Goal: Transaction & Acquisition: Purchase product/service

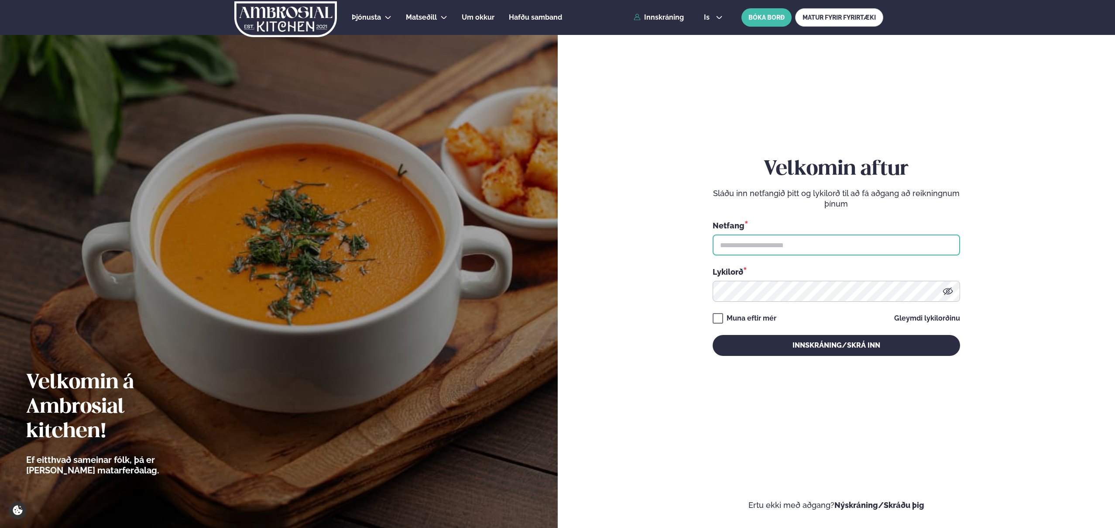
click at [745, 242] on input "text" at bounding box center [836, 244] width 247 height 21
type input "**********"
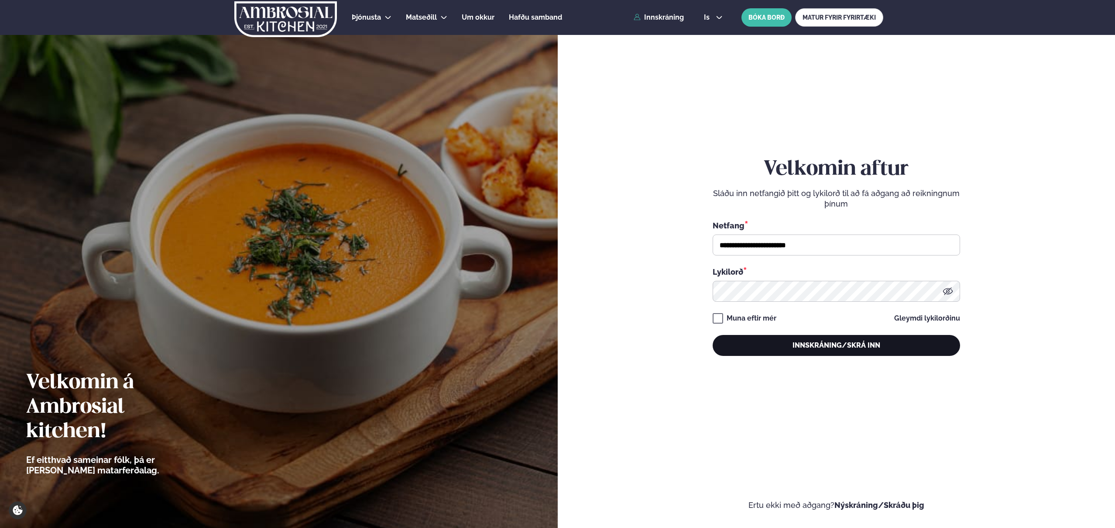
click at [831, 347] on button "Innskráning/Skrá inn" at bounding box center [836, 345] width 247 height 21
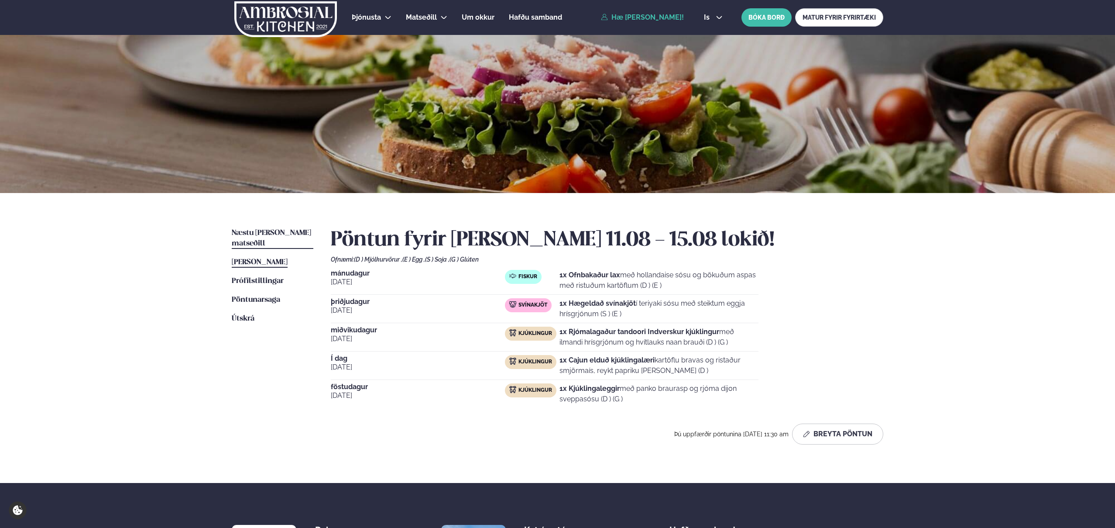
click at [264, 228] on link "Næstu [PERSON_NAME] matseðill Næsta vika" at bounding box center [273, 238] width 82 height 21
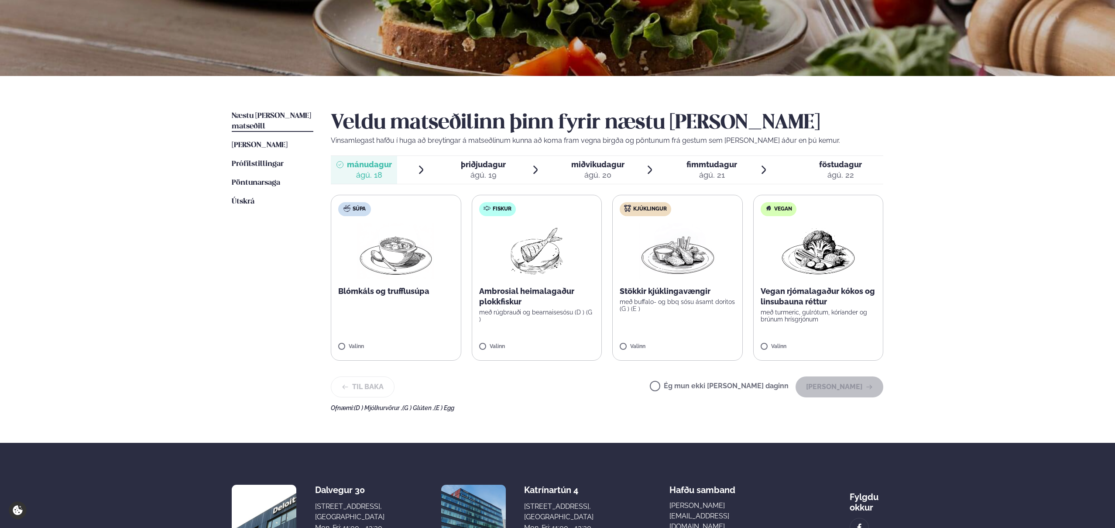
scroll to position [136, 0]
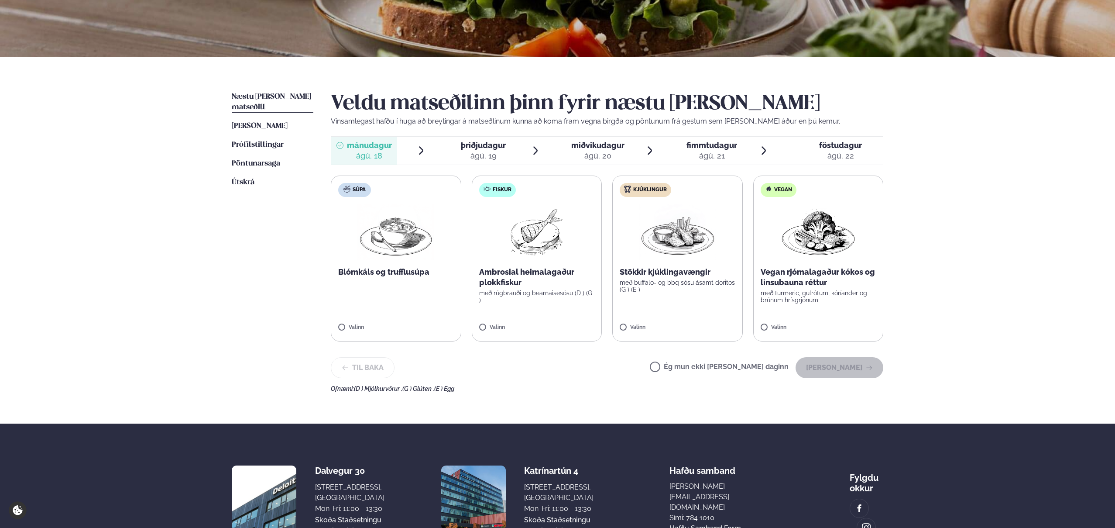
click at [909, 278] on div "Næstu [PERSON_NAME] matseðill Næsta vika [PERSON_NAME] matseðill [PERSON_NAME] …" at bounding box center [558, 240] width 704 height 367
click at [693, 257] on img at bounding box center [677, 232] width 77 height 56
click at [845, 367] on button "[PERSON_NAME]" at bounding box center [840, 367] width 88 height 21
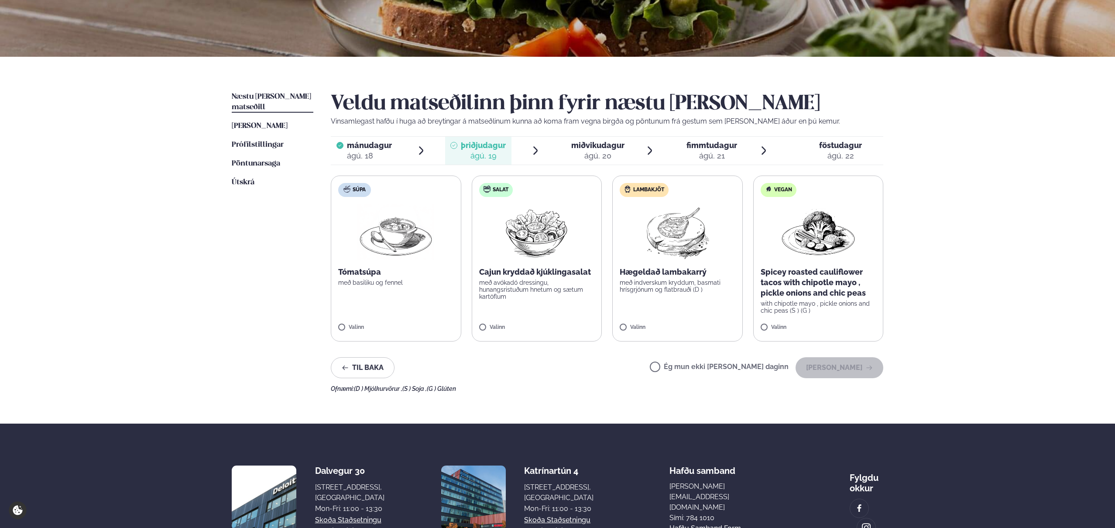
click at [665, 251] on img at bounding box center [677, 232] width 77 height 56
click at [852, 373] on button "[PERSON_NAME]" at bounding box center [840, 367] width 88 height 21
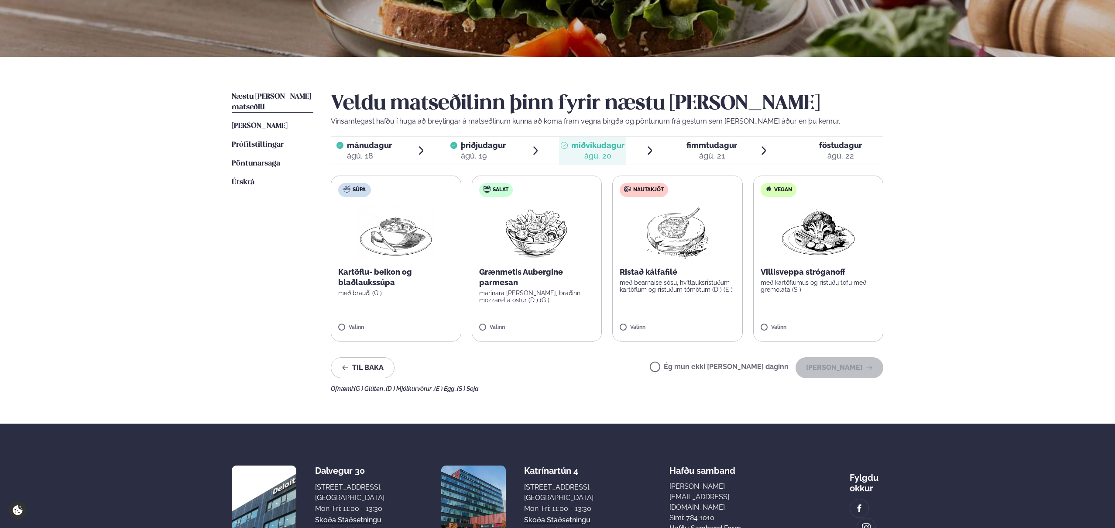
click at [676, 246] on img at bounding box center [677, 232] width 77 height 56
click at [845, 368] on button "[PERSON_NAME]" at bounding box center [840, 367] width 88 height 21
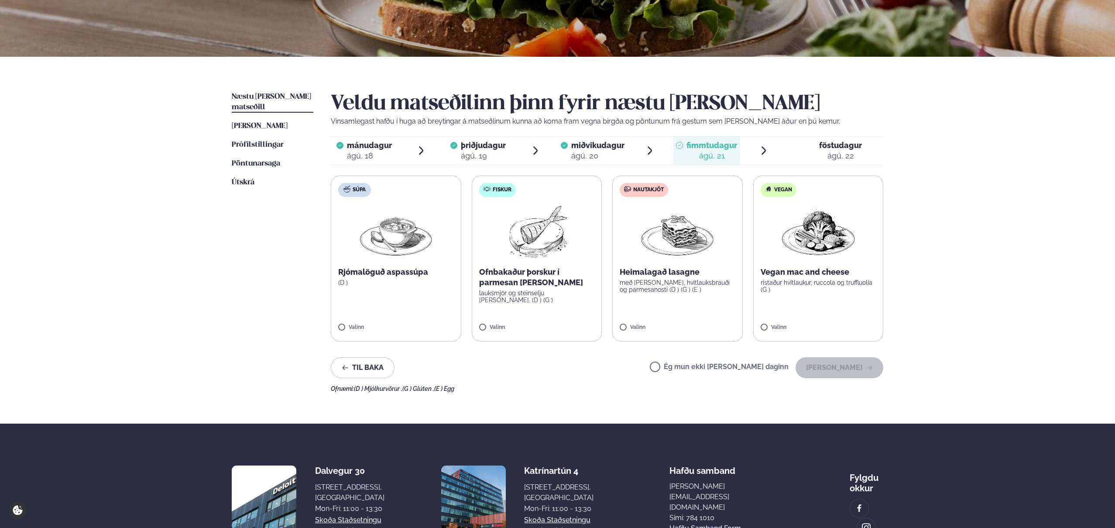
click at [526, 279] on p "Ofnbakaður þorskur í parmesan [PERSON_NAME]" at bounding box center [537, 277] width 116 height 21
click at [846, 365] on button "[PERSON_NAME]" at bounding box center [840, 367] width 88 height 21
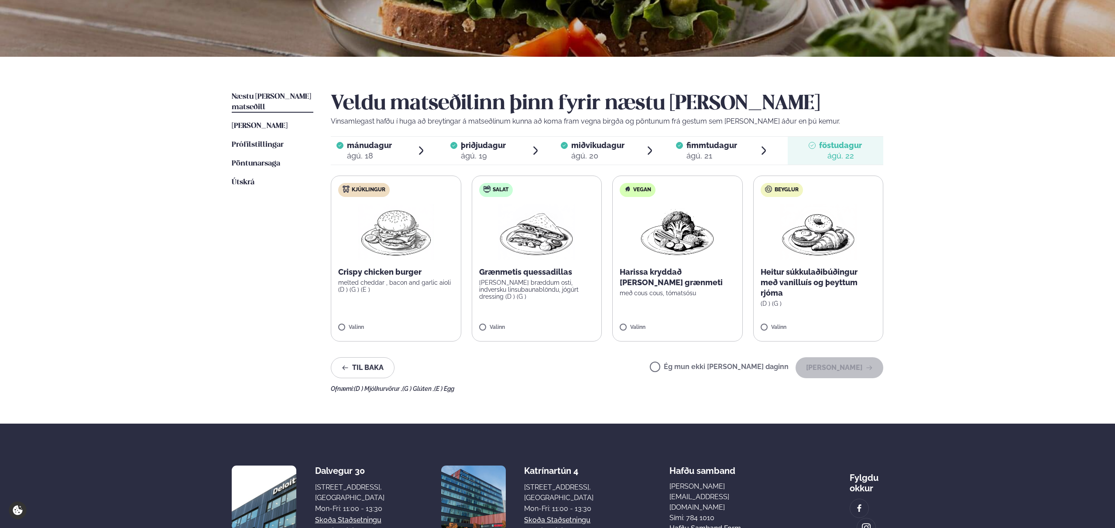
click at [395, 239] on img at bounding box center [395, 232] width 77 height 56
click at [836, 367] on button "[PERSON_NAME]" at bounding box center [840, 367] width 88 height 21
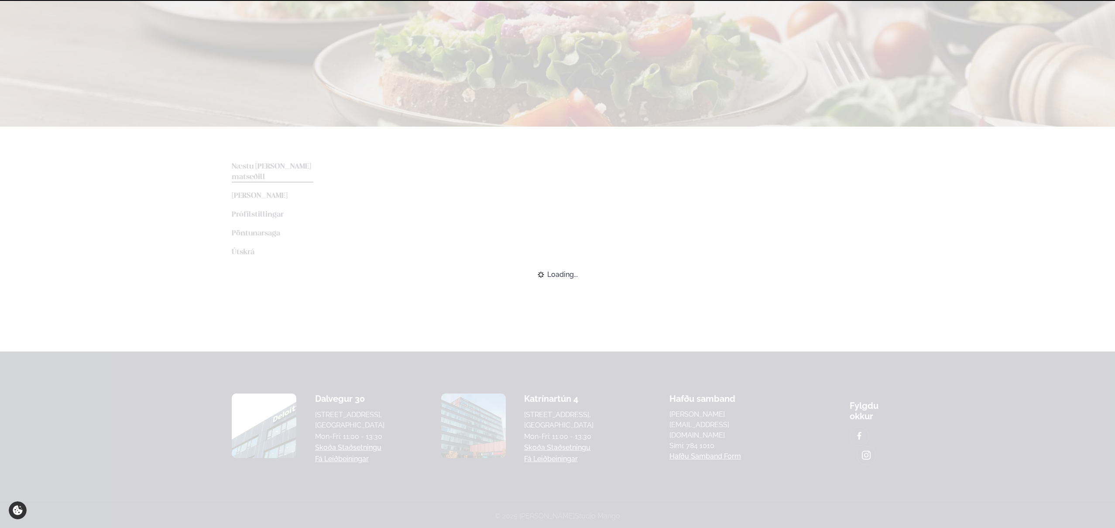
scroll to position [132, 0]
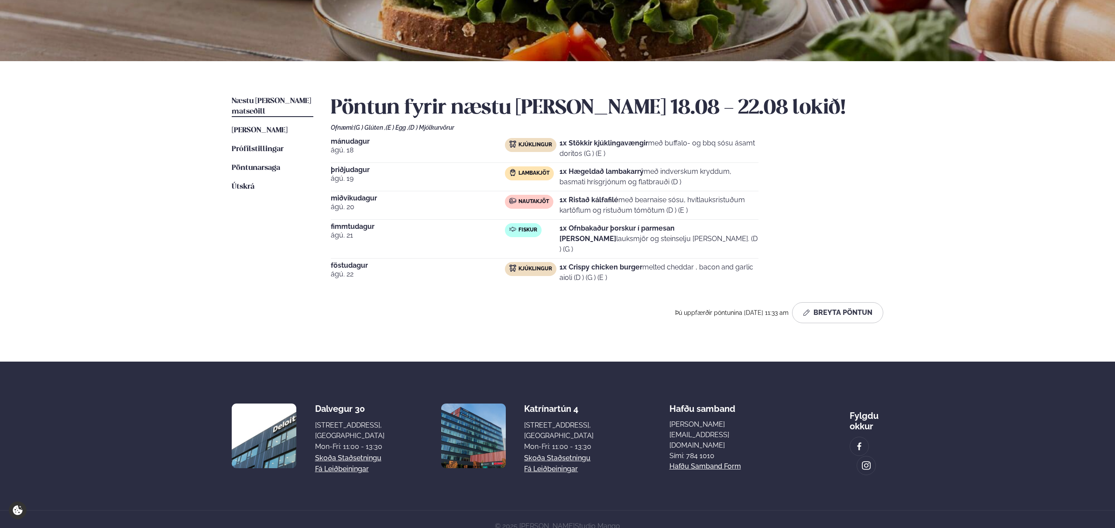
click at [793, 182] on div "[DATE] Kjúklingur 1x Stökkir kjúklingavængir með buffalo- og bbq sósu ásamt dor…" at bounding box center [607, 212] width 553 height 148
